Goal: Task Accomplishment & Management: Complete application form

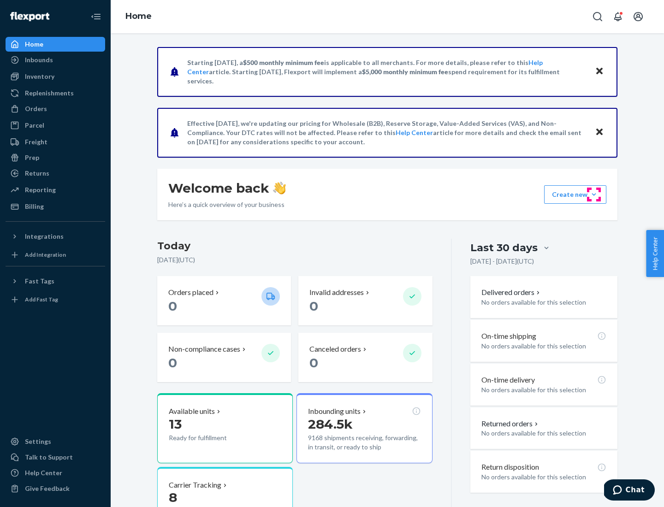
click at [594, 195] on button "Create new Create new inbound Create new order Create new product" at bounding box center [575, 194] width 62 height 18
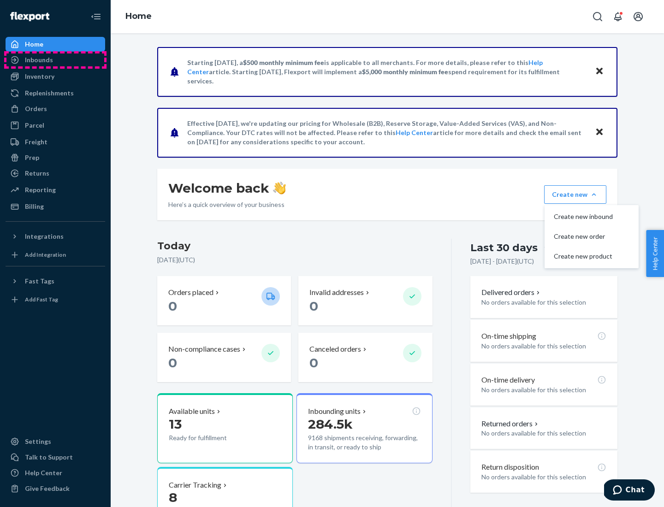
click at [55, 60] on div "Inbounds" at bounding box center [55, 59] width 98 height 13
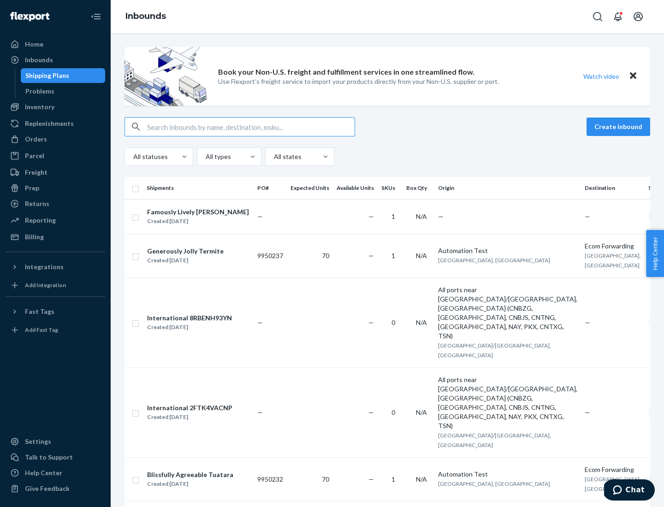
click at [620, 127] on button "Create inbound" at bounding box center [618, 127] width 64 height 18
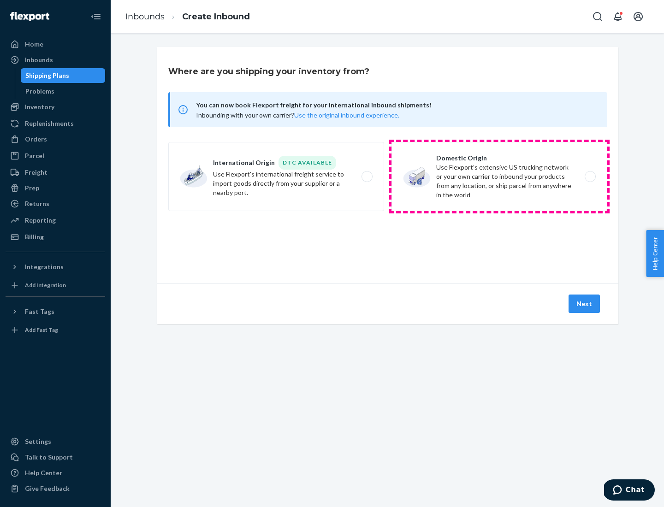
click at [499, 177] on label "Domestic Origin Use Flexport’s extensive US trucking network or your own carrie…" at bounding box center [499, 176] width 216 height 69
click at [590, 177] on input "Domestic Origin Use Flexport’s extensive US trucking network or your own carrie…" at bounding box center [593, 177] width 6 height 6
radio input "true"
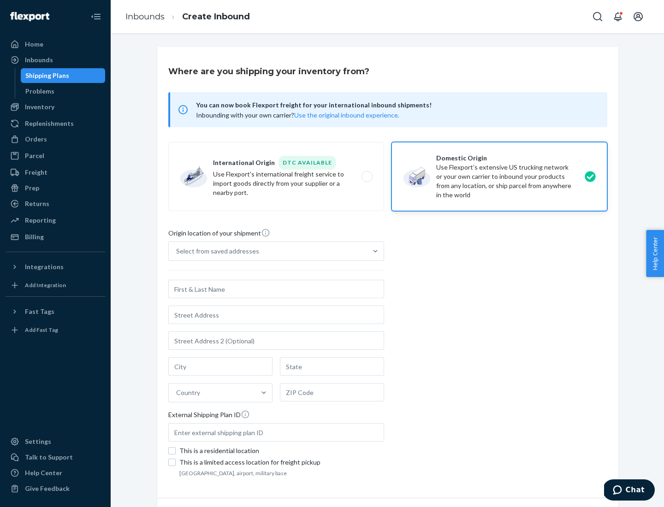
click at [215, 251] on div "Select from saved addresses" at bounding box center [217, 251] width 83 height 9
click at [177, 251] on input "Select from saved addresses" at bounding box center [176, 251] width 1 height 9
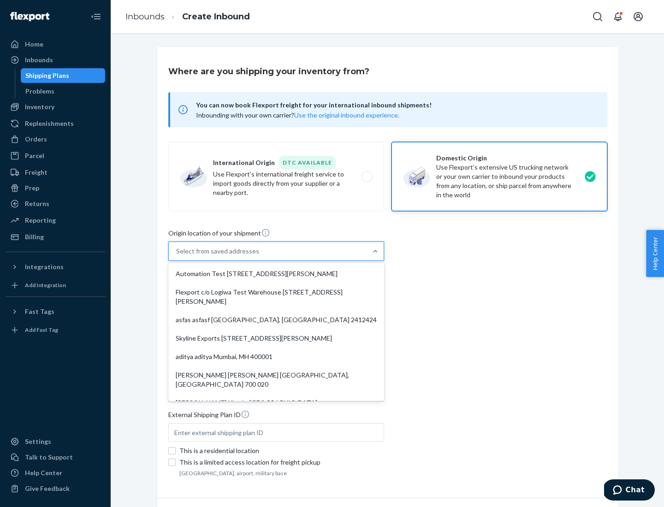
scroll to position [4, 0]
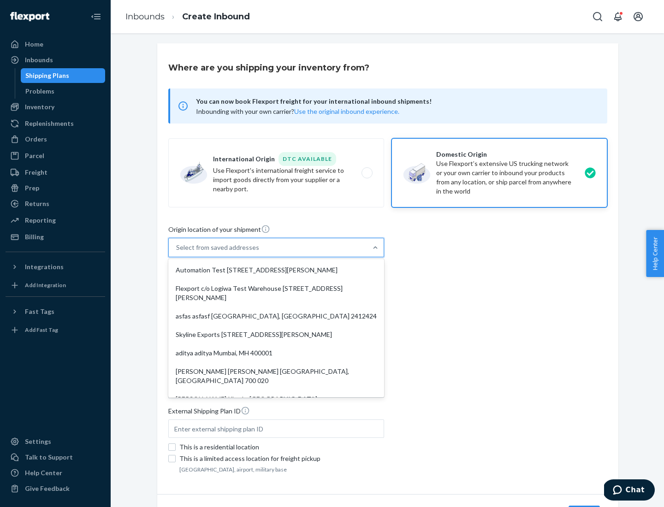
click at [276, 270] on div "Automation Test [STREET_ADDRESS][PERSON_NAME]" at bounding box center [276, 270] width 212 height 18
click at [177, 252] on input "option Automation Test [STREET_ADDRESS][PERSON_NAME]. 9 results available. Use …" at bounding box center [176, 247] width 1 height 9
type input "Automation Test"
type input "9th Floor"
type input "[GEOGRAPHIC_DATA]"
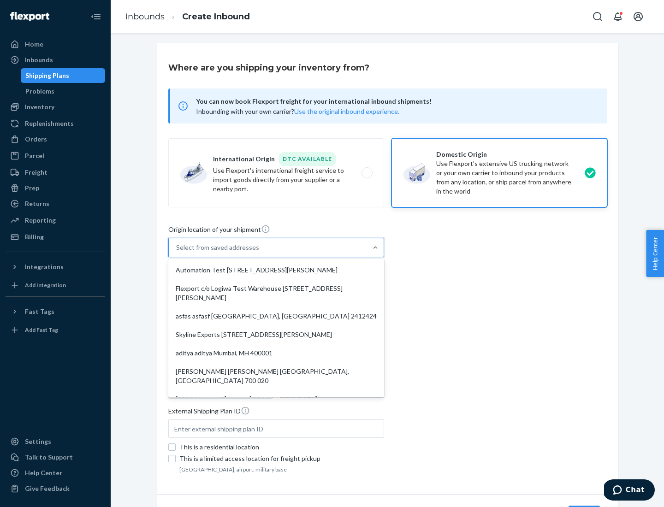
type input "CA"
type input "94104"
type input "[STREET_ADDRESS][PERSON_NAME]"
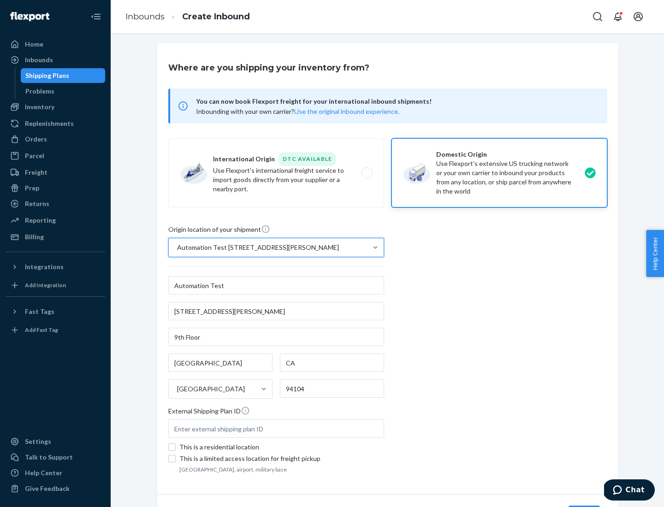
scroll to position [54, 0]
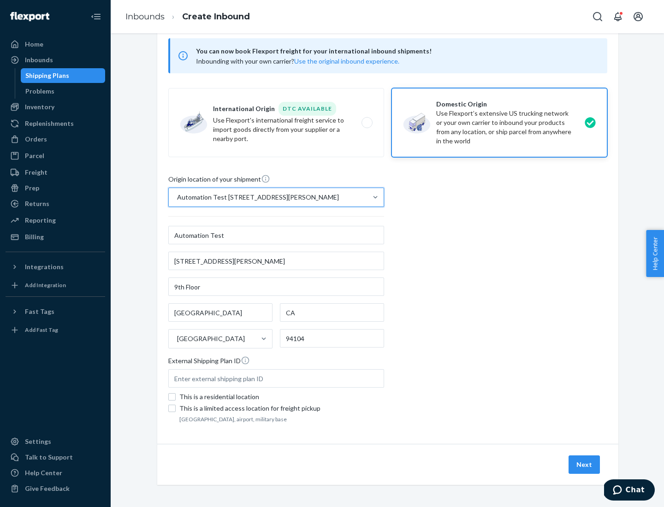
click at [585, 465] on button "Next" at bounding box center [583, 464] width 31 height 18
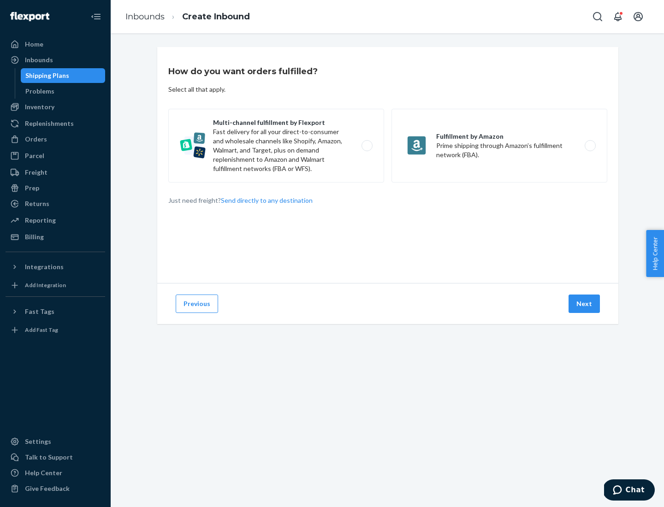
click at [276, 146] on label "Multi-channel fulfillment by Flexport Fast delivery for all your direct-to-cons…" at bounding box center [276, 146] width 216 height 74
click at [367, 146] on input "Multi-channel fulfillment by Flexport Fast delivery for all your direct-to-cons…" at bounding box center [370, 146] width 6 height 6
radio input "true"
click at [585, 304] on button "Next" at bounding box center [583, 304] width 31 height 18
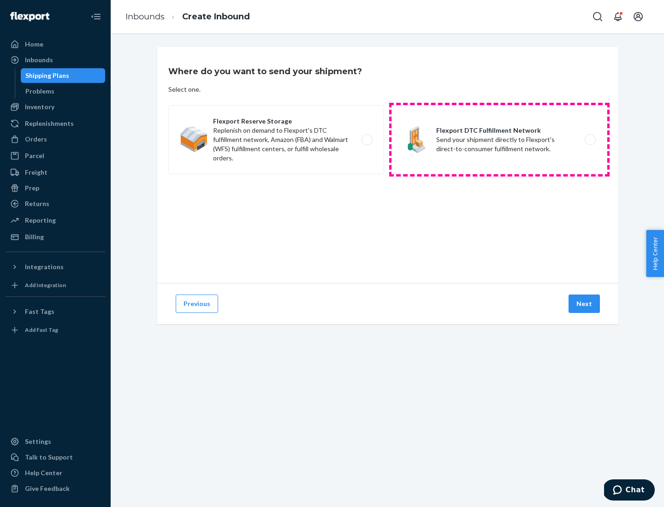
click at [499, 140] on label "Flexport DTC Fulfillment Network Send your shipment directly to Flexport's dire…" at bounding box center [499, 139] width 216 height 69
click at [590, 140] on input "Flexport DTC Fulfillment Network Send your shipment directly to Flexport's dire…" at bounding box center [593, 140] width 6 height 6
radio input "true"
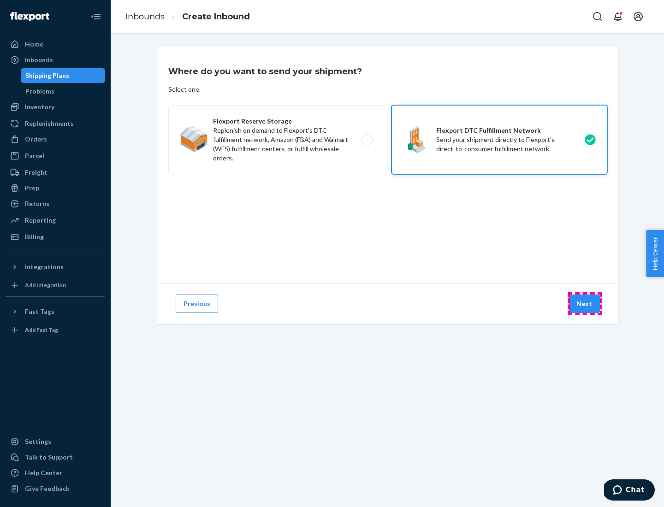
click at [585, 304] on button "Next" at bounding box center [583, 304] width 31 height 18
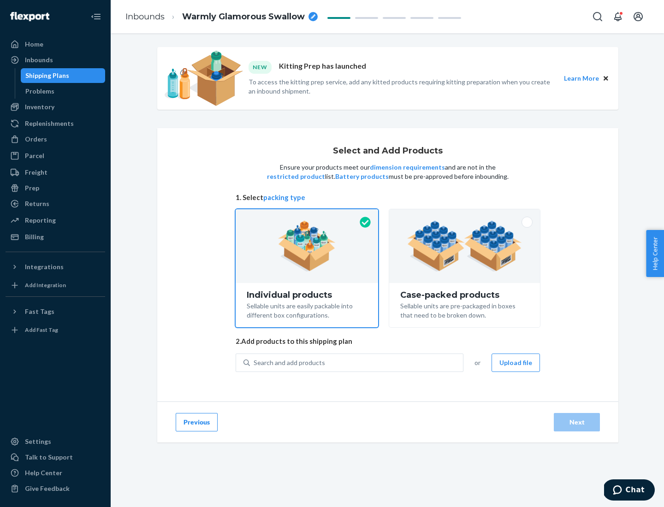
click at [465, 246] on img at bounding box center [464, 246] width 115 height 51
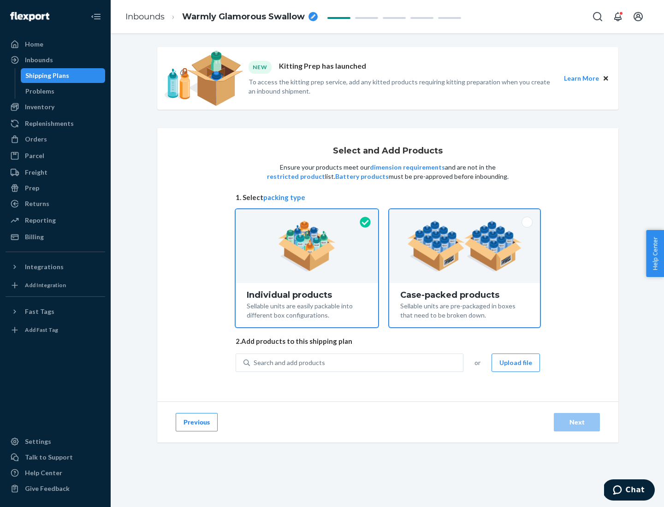
click at [465, 215] on input "Case-packed products Sellable units are pre-packaged in boxes that need to be b…" at bounding box center [464, 212] width 6 height 6
radio input "true"
radio input "false"
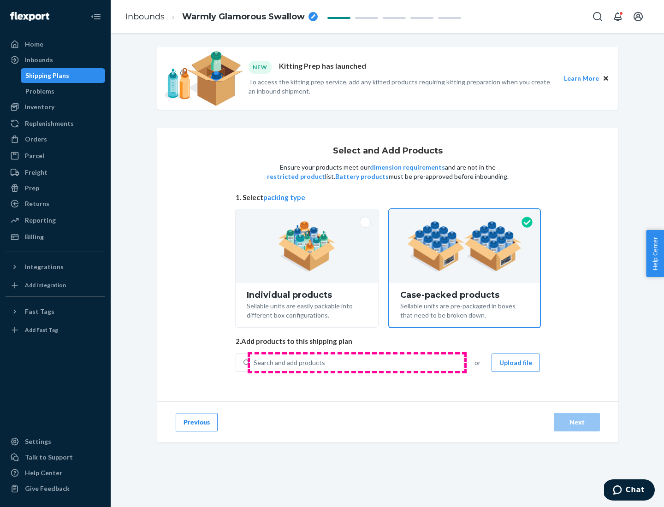
click at [357, 362] on div "Search and add products" at bounding box center [356, 363] width 213 height 17
click at [254, 362] on input "Search and add products" at bounding box center [254, 362] width 1 height 9
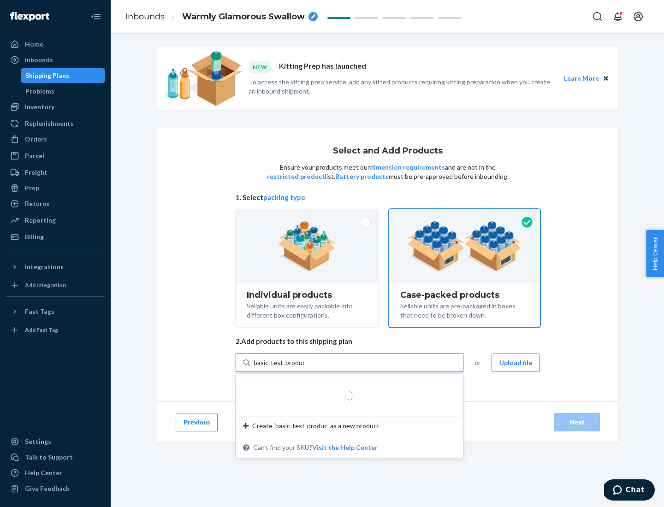
type input "basic-test-product-1"
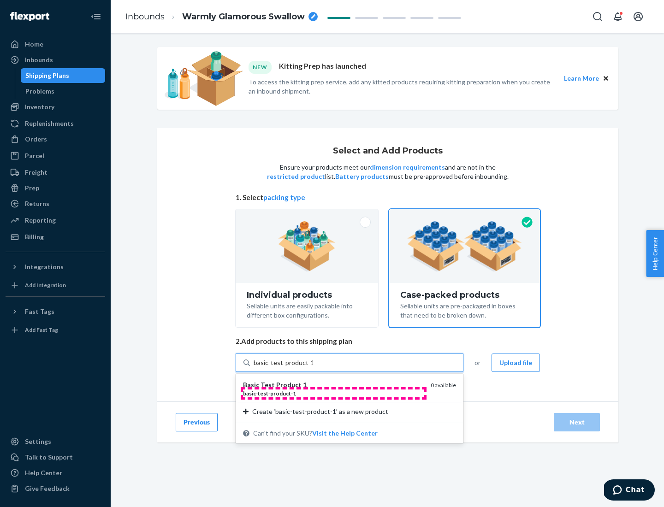
click at [333, 393] on div "basic - test - product - 1" at bounding box center [333, 394] width 180 height 8
click at [313, 367] on input "basic-test-product-1" at bounding box center [283, 362] width 59 height 9
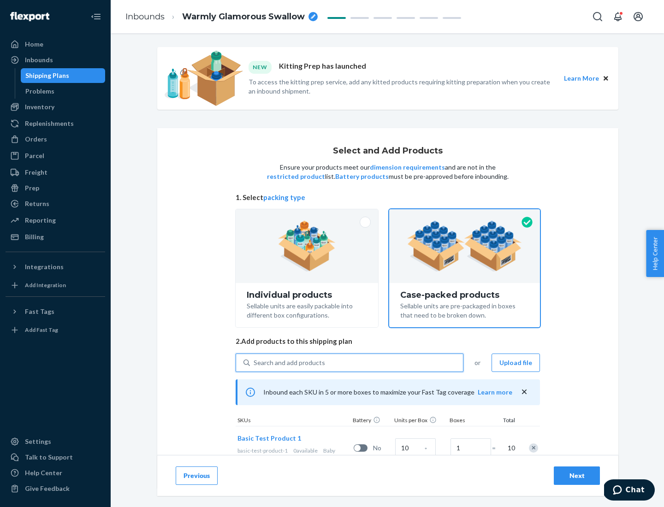
scroll to position [33, 0]
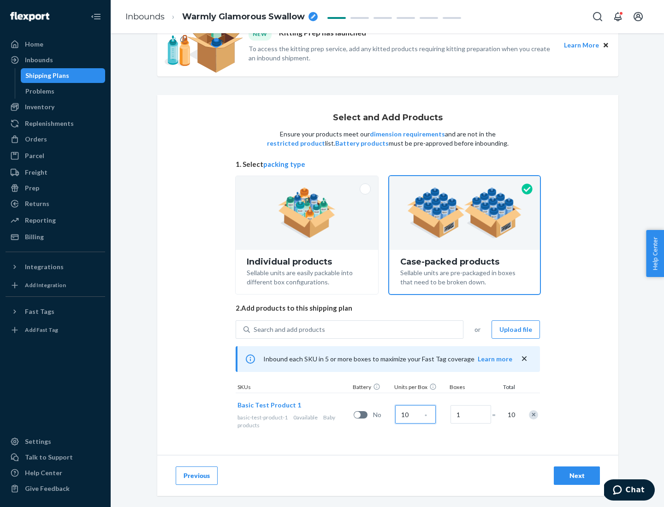
type input "10"
type input "7"
click at [577, 476] on div "Next" at bounding box center [577, 475] width 30 height 9
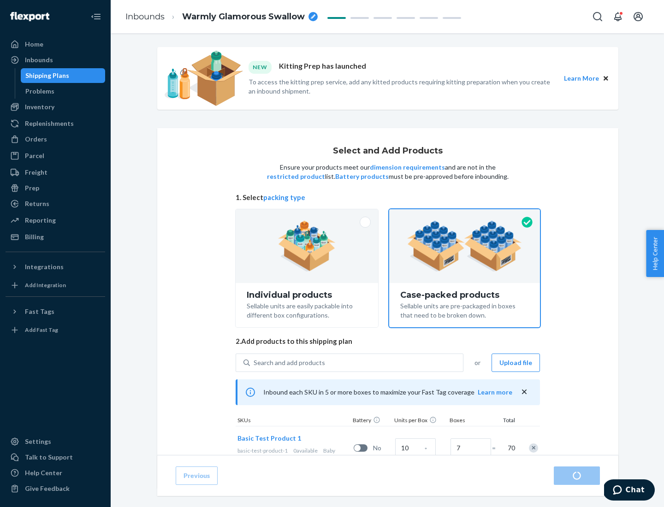
radio input "true"
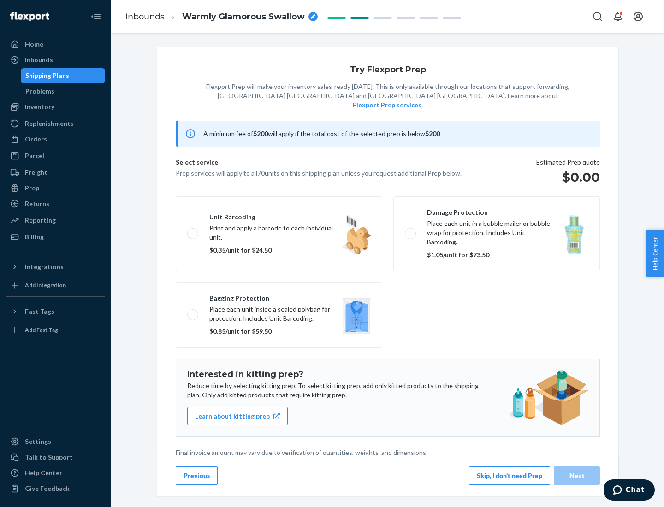
scroll to position [2, 0]
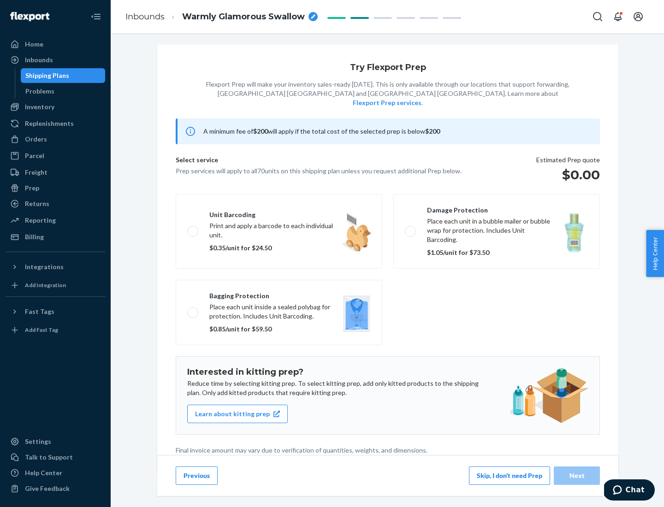
click at [279, 294] on label "Bagging protection Place each unit inside a sealed polybag for protection. Incl…" at bounding box center [279, 312] width 207 height 65
click at [193, 309] on input "Bagging protection Place each unit inside a sealed polybag for protection. Incl…" at bounding box center [190, 312] width 6 height 6
checkbox input "true"
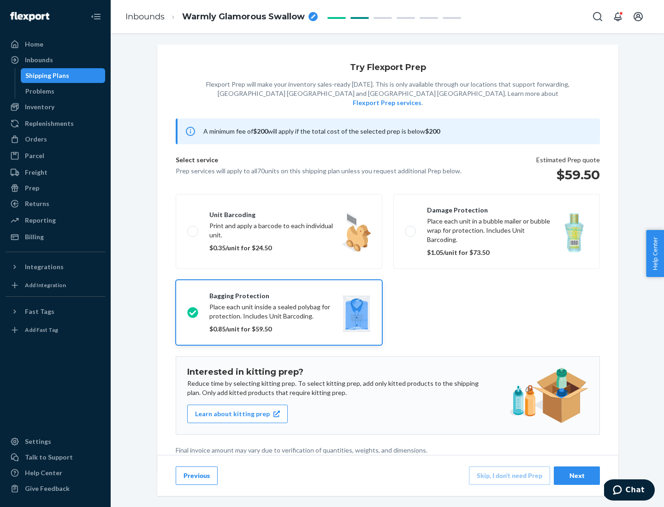
click at [577, 475] on div "Next" at bounding box center [577, 475] width 30 height 9
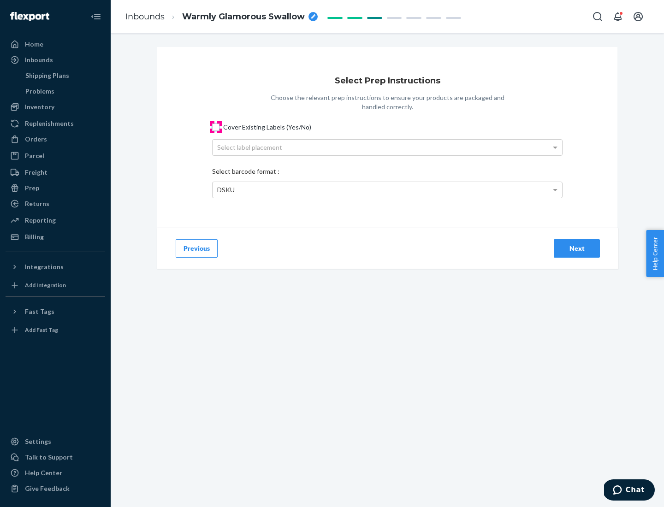
click at [216, 127] on input "Cover Existing Labels (Yes/No)" at bounding box center [215, 127] width 7 height 7
checkbox input "true"
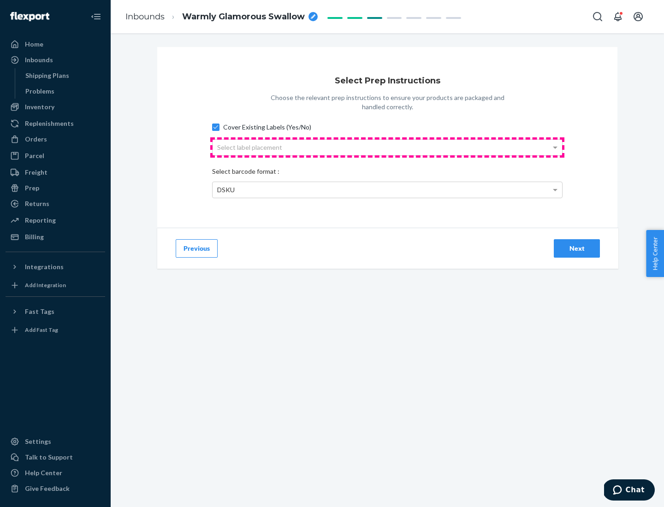
click at [387, 147] on div "Select label placement" at bounding box center [387, 148] width 349 height 16
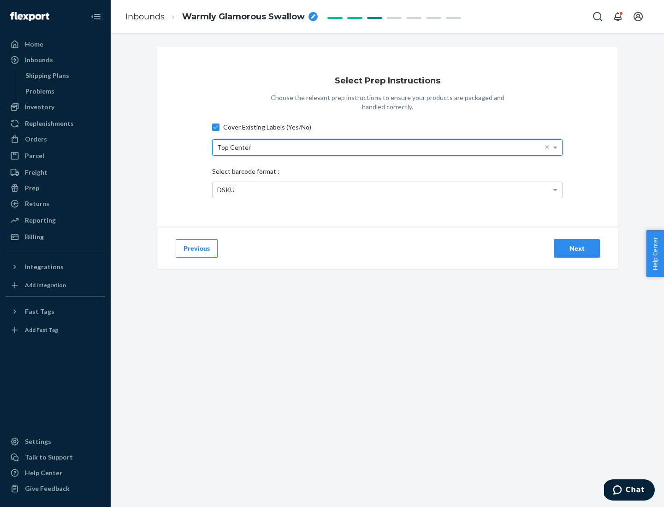
click at [387, 189] on div "DSKU" at bounding box center [387, 190] width 349 height 16
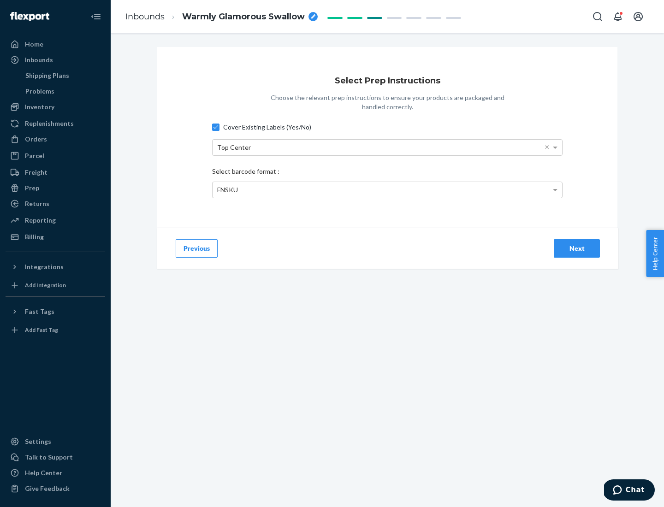
click at [577, 248] on div "Next" at bounding box center [577, 248] width 30 height 9
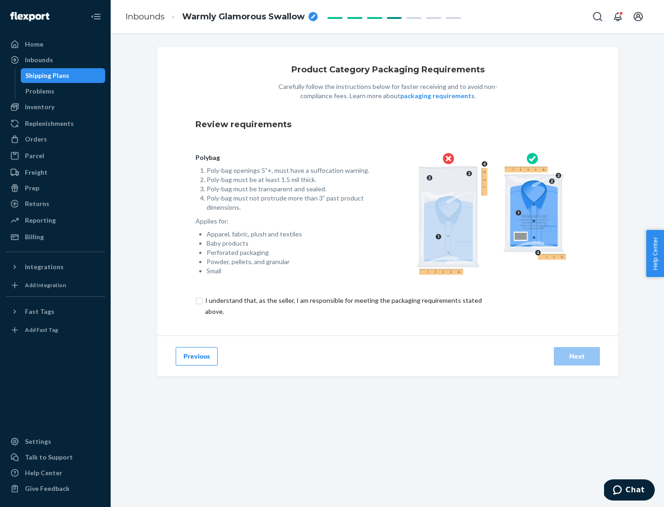
click at [343, 306] on input "checkbox" at bounding box center [348, 306] width 307 height 22
checkbox input "true"
click at [577, 356] on div "Next" at bounding box center [577, 356] width 30 height 9
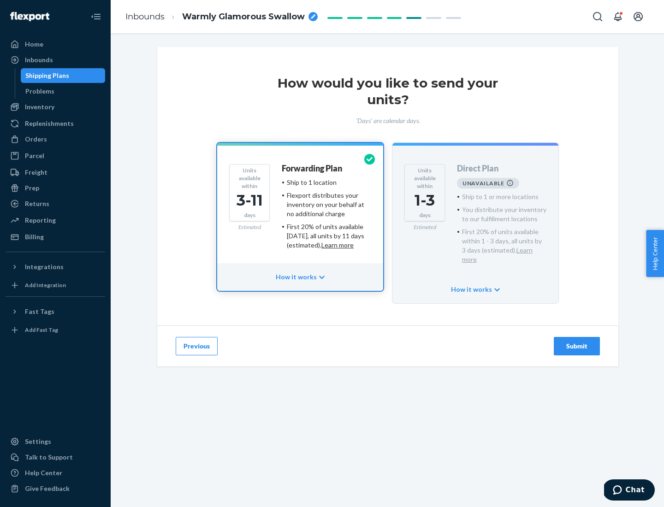
click at [313, 168] on h4 "Forwarding Plan" at bounding box center [312, 168] width 60 height 9
click at [577, 342] on div "Submit" at bounding box center [577, 346] width 30 height 9
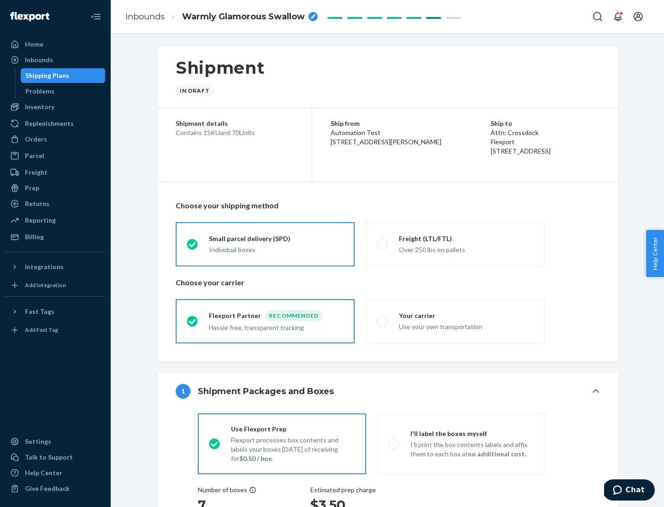
radio input "true"
radio input "false"
radio input "true"
radio input "false"
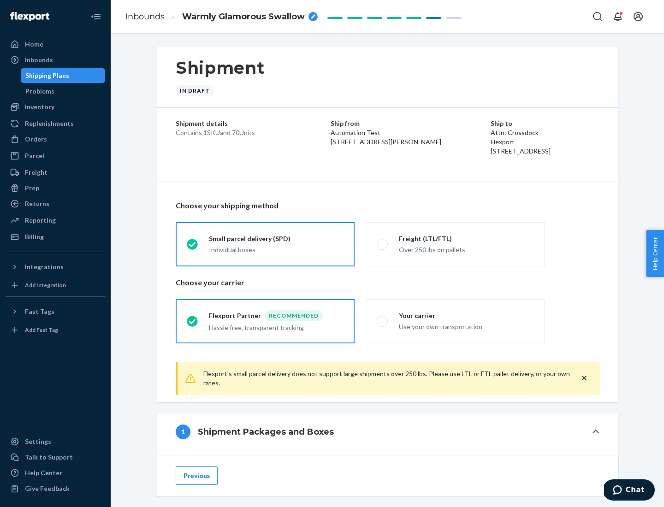
click at [455, 244] on div "Over 250 lbs on pallets" at bounding box center [466, 248] width 135 height 11
click at [383, 244] on input "Freight (LTL/FTL) Over 250 lbs on pallets" at bounding box center [380, 244] width 6 height 6
radio input "true"
radio input "false"
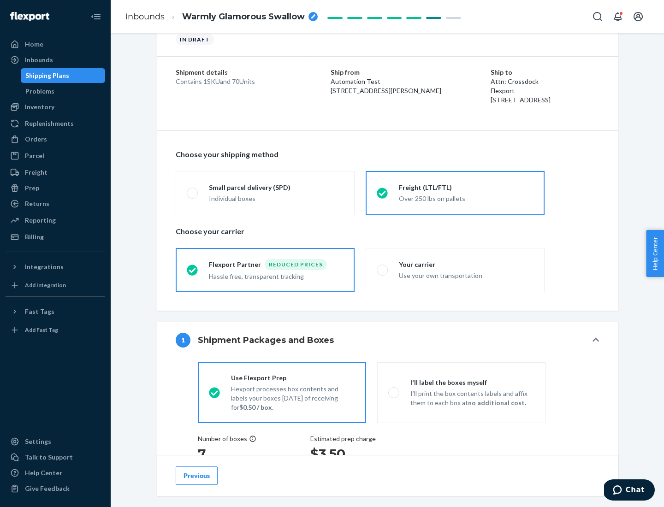
click at [455, 270] on div "Use your own transportation" at bounding box center [466, 274] width 135 height 11
click at [383, 270] on input "Your carrier Use your own transportation" at bounding box center [380, 270] width 6 height 6
radio input "true"
radio input "false"
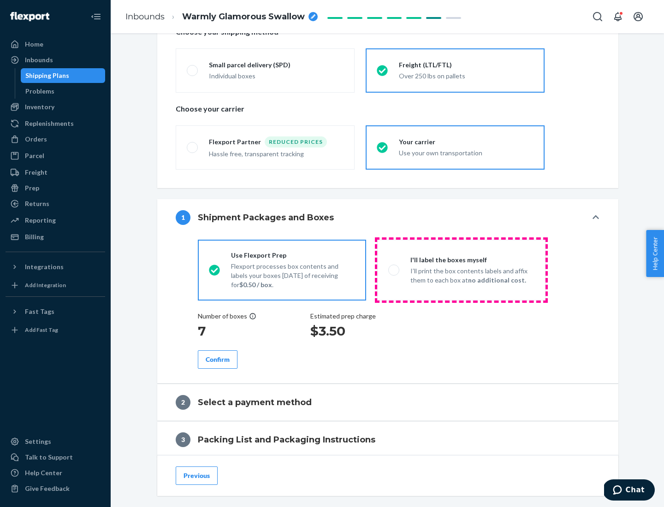
click at [461, 270] on p "I’ll print the box contents labels and affix them to each box at no additional …" at bounding box center [472, 275] width 124 height 18
click at [394, 270] on input "I'll label the boxes myself I’ll print the box contents labels and affix them t…" at bounding box center [391, 270] width 6 height 6
radio input "true"
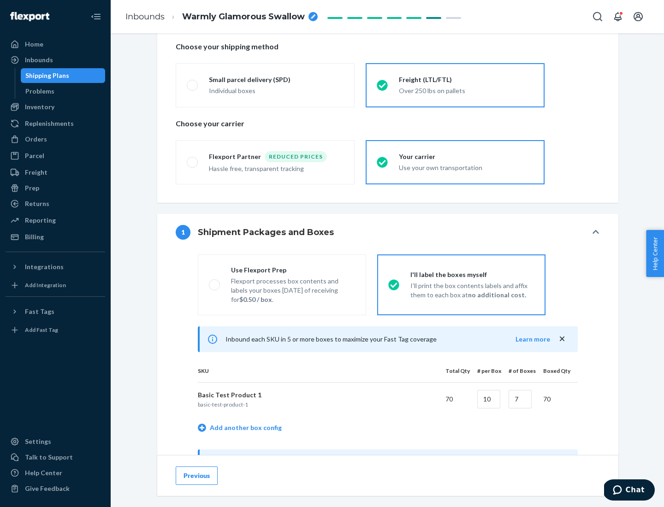
click at [293, 270] on div "Use Flexport Prep" at bounding box center [293, 270] width 124 height 9
click at [215, 282] on input "Use Flexport Prep Flexport processes box contents and labels your boxes [DATE] …" at bounding box center [212, 285] width 6 height 6
radio input "true"
radio input "false"
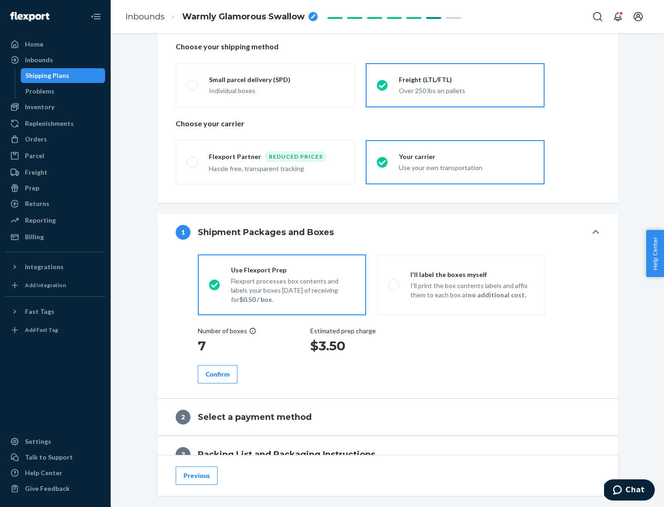
scroll to position [263, 0]
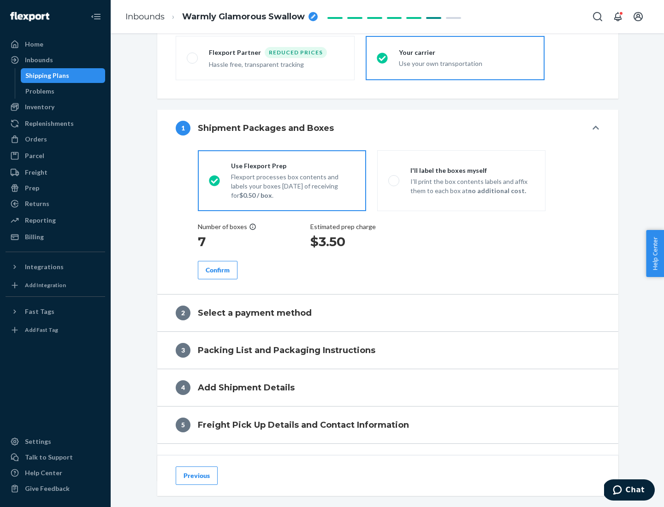
click at [218, 270] on div "Confirm" at bounding box center [218, 270] width 24 height 9
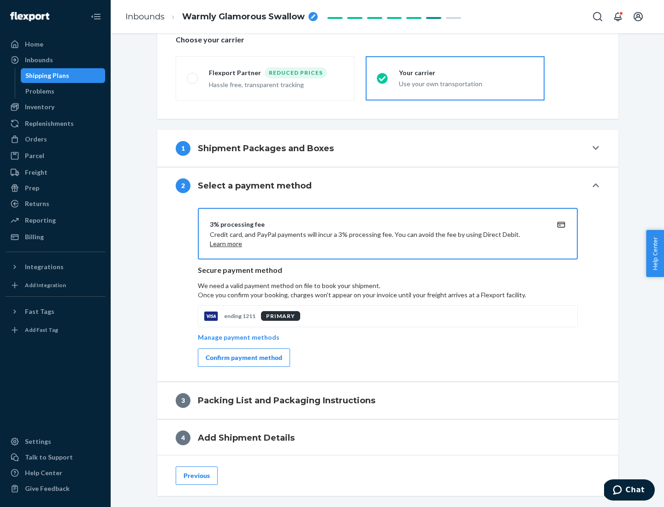
scroll to position [331, 0]
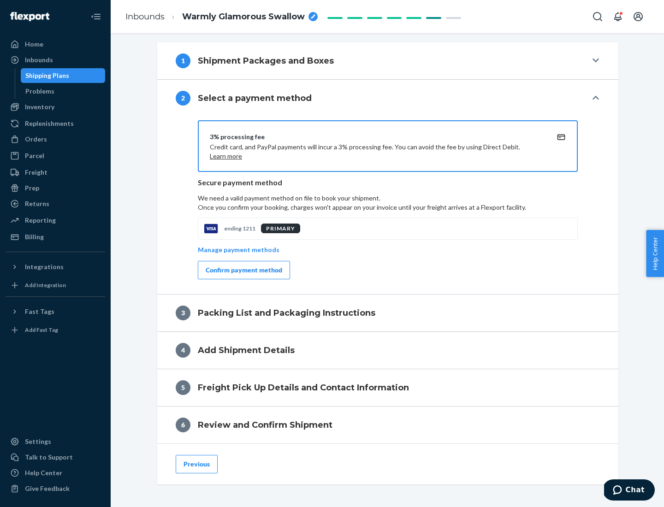
click at [243, 270] on div "Confirm payment method" at bounding box center [244, 270] width 77 height 9
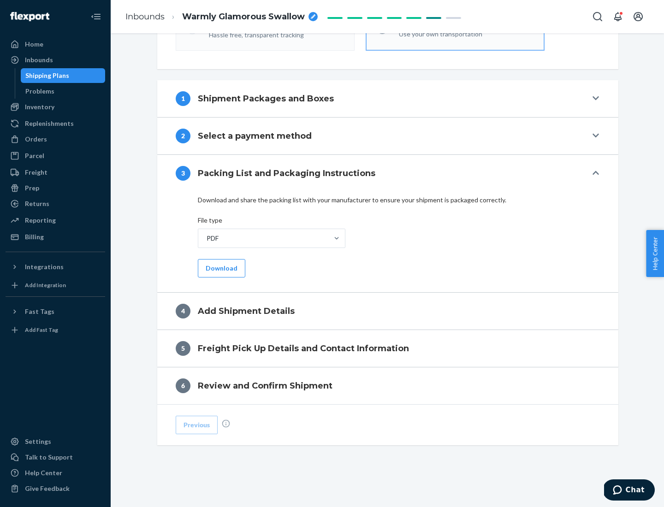
scroll to position [291, 0]
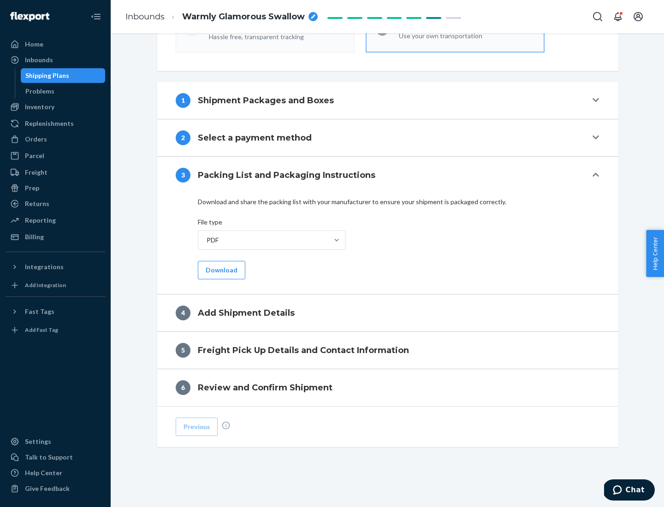
click at [220, 270] on button "Download" at bounding box center [221, 270] width 47 height 18
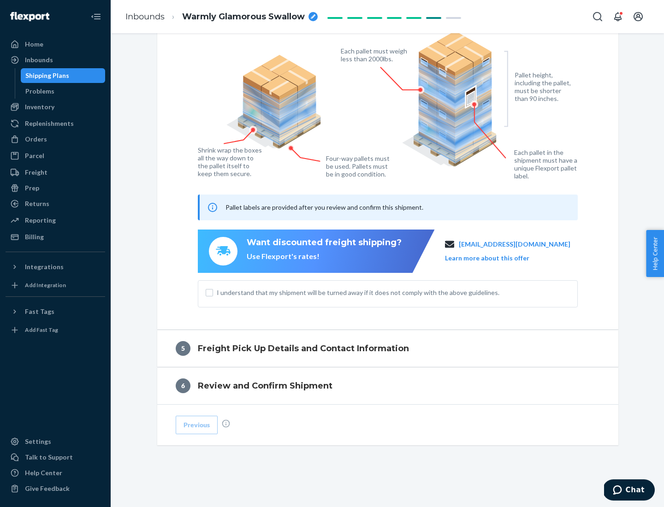
click at [388, 292] on span "I understand that my shipment will be turned away if it does not comply with th…" at bounding box center [393, 292] width 353 height 9
click at [213, 292] on input "I understand that my shipment will be turned away if it does not comply with th…" at bounding box center [209, 292] width 7 height 7
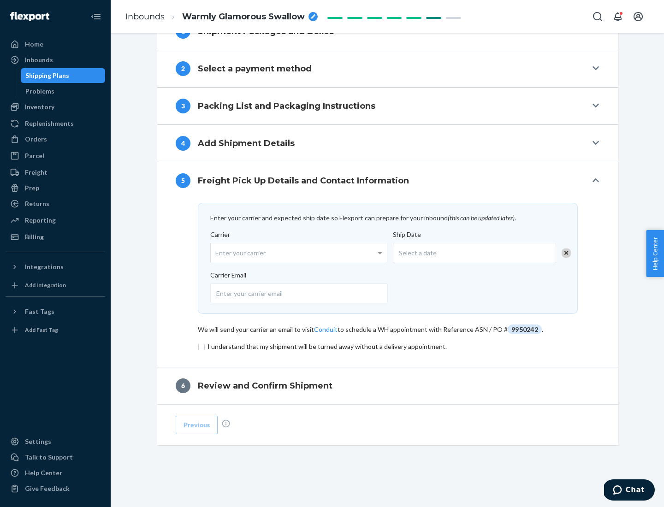
scroll to position [360, 0]
click at [388, 346] on input "checkbox" at bounding box center [388, 346] width 380 height 11
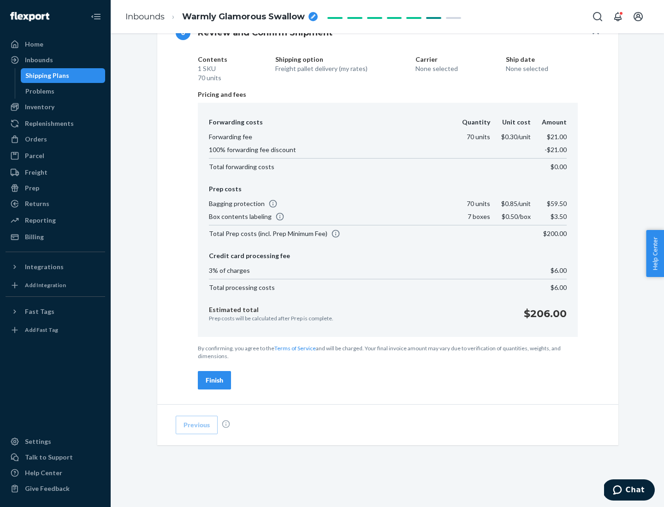
click at [214, 380] on div "Finish" at bounding box center [215, 380] width 18 height 9
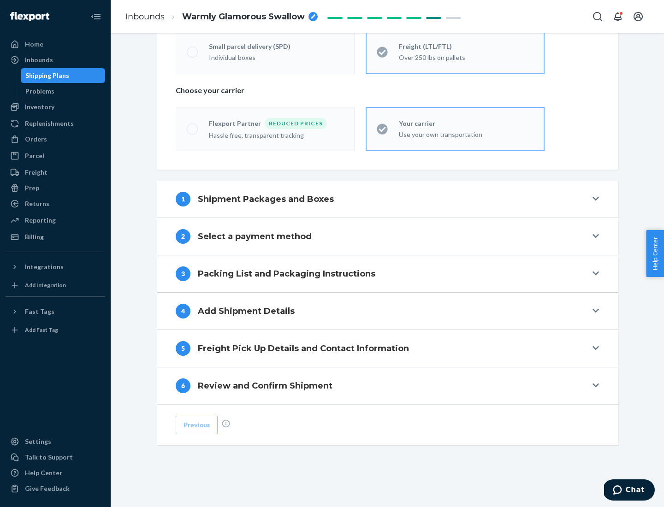
scroll to position [192, 0]
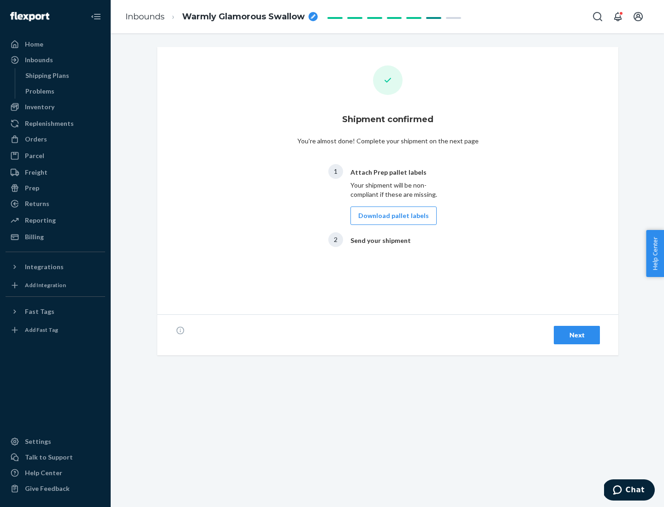
click at [391, 216] on button "Download pallet labels" at bounding box center [393, 216] width 86 height 18
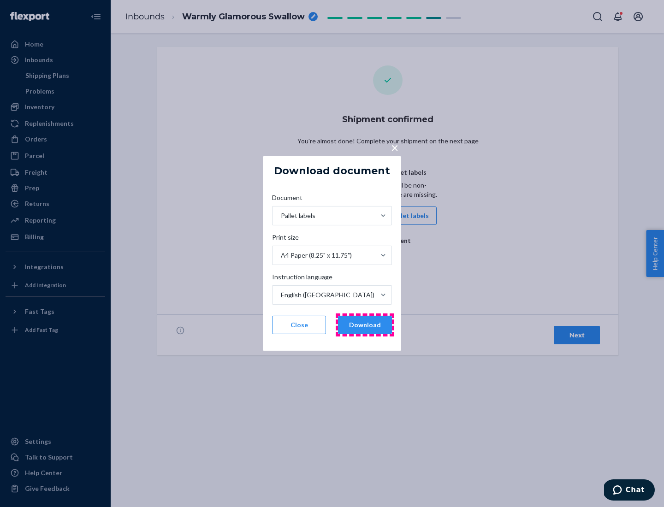
click at [365, 325] on button "Download" at bounding box center [365, 325] width 54 height 18
click at [394, 147] on span "×" at bounding box center [394, 148] width 7 height 16
